Goal: Task Accomplishment & Management: Manage account settings

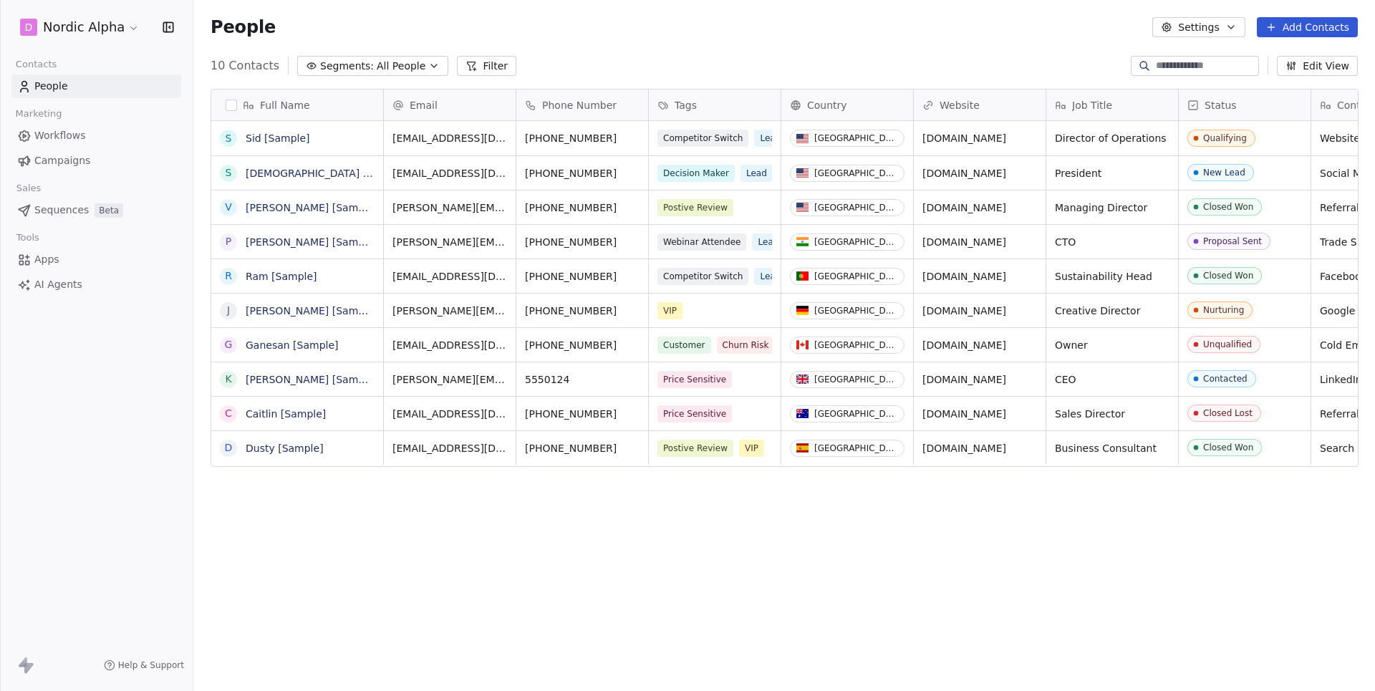
scroll to position [608, 1181]
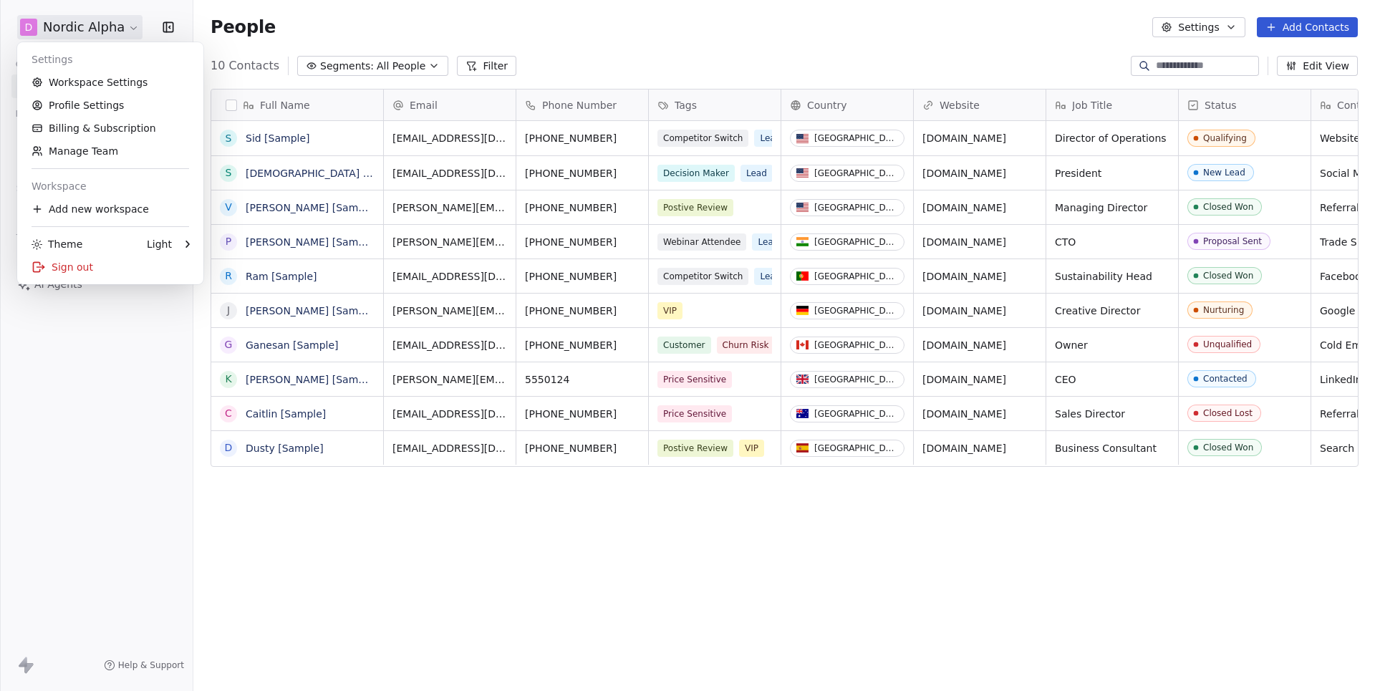
click at [103, 17] on html "D Nordic Alpha Contacts People Marketing Workflows Campaigns Sales Sequences Be…" at bounding box center [687, 345] width 1375 height 691
click at [102, 87] on link "Workspace Settings" at bounding box center [110, 82] width 175 height 23
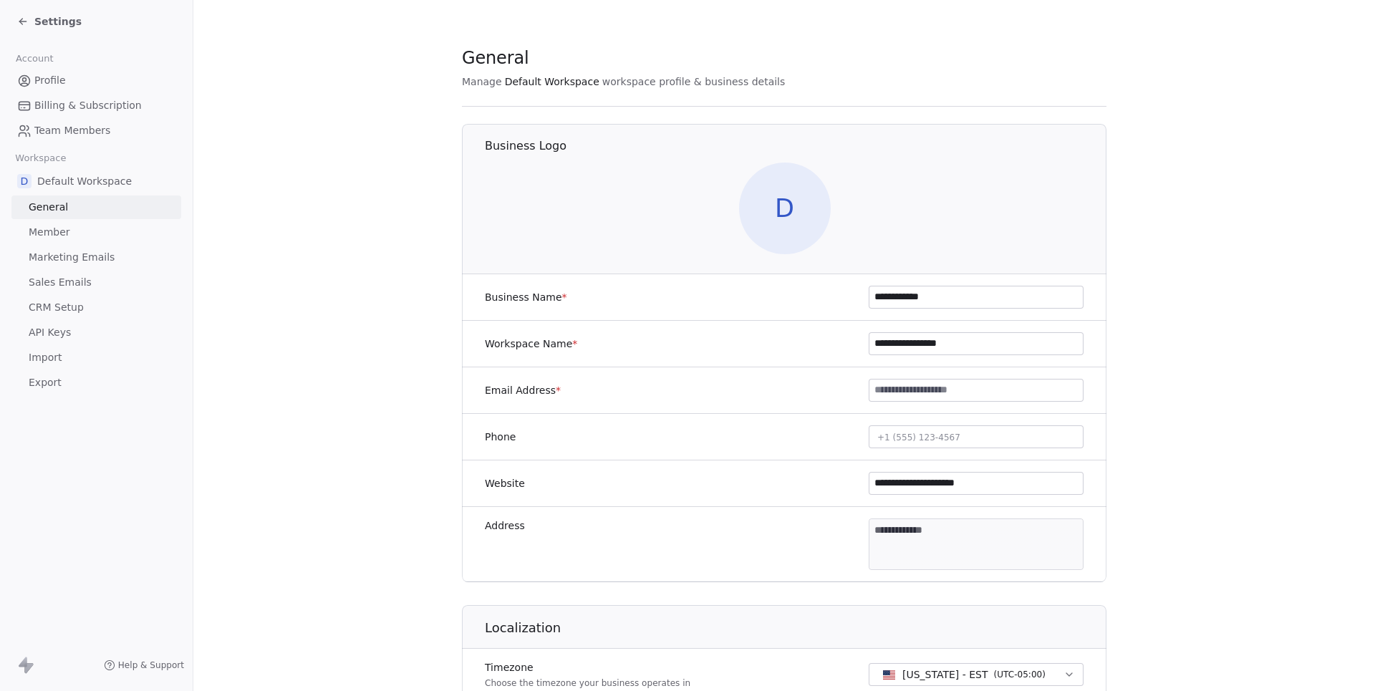
click at [81, 254] on span "Marketing Emails" at bounding box center [72, 257] width 86 height 15
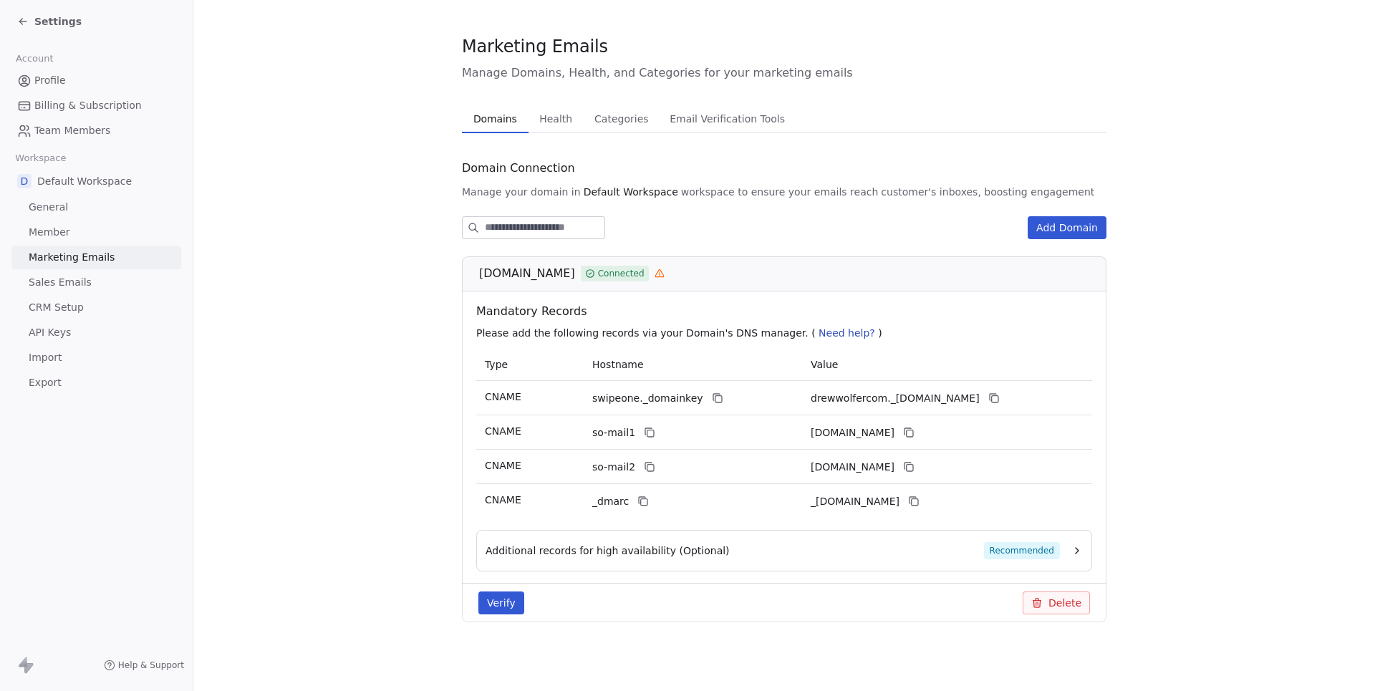
scroll to position [11, 0]
click at [58, 130] on span "Team Members" at bounding box center [72, 130] width 76 height 15
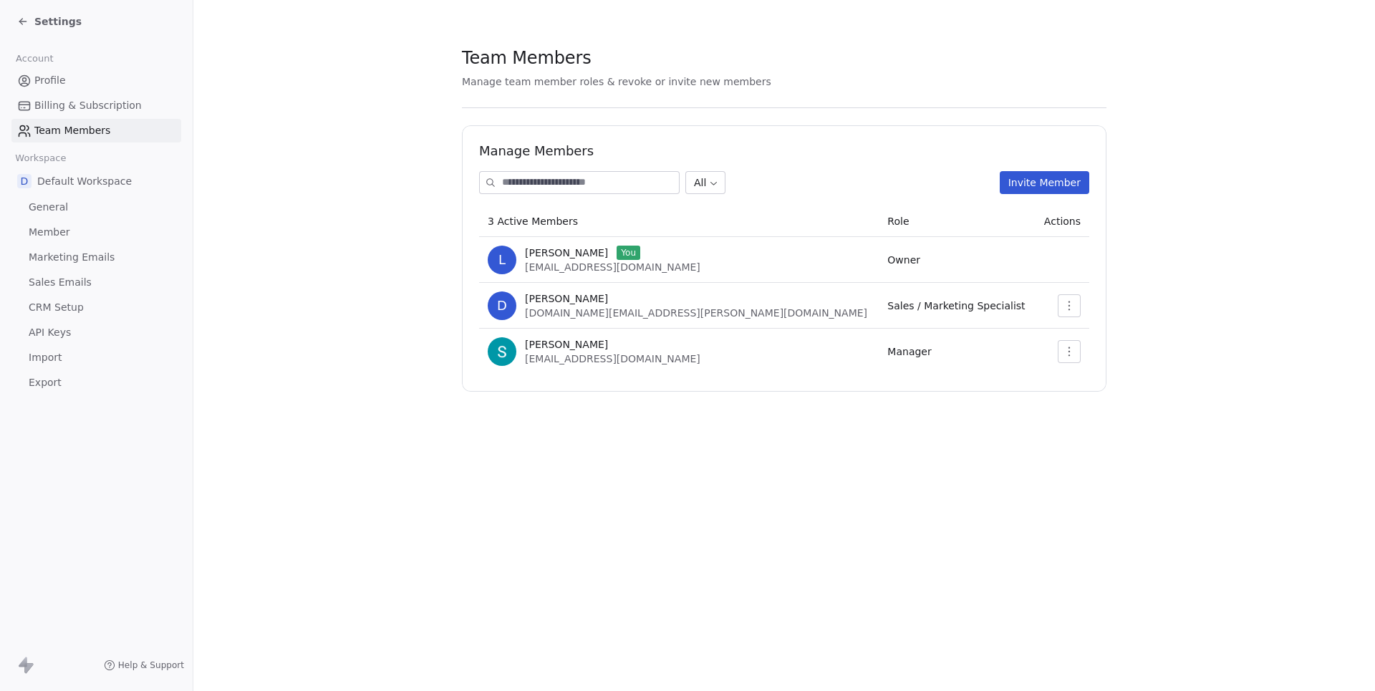
click at [631, 311] on span "drew.wolfer.yt@gmail.com" at bounding box center [696, 312] width 342 height 11
